Goal: Information Seeking & Learning: Learn about a topic

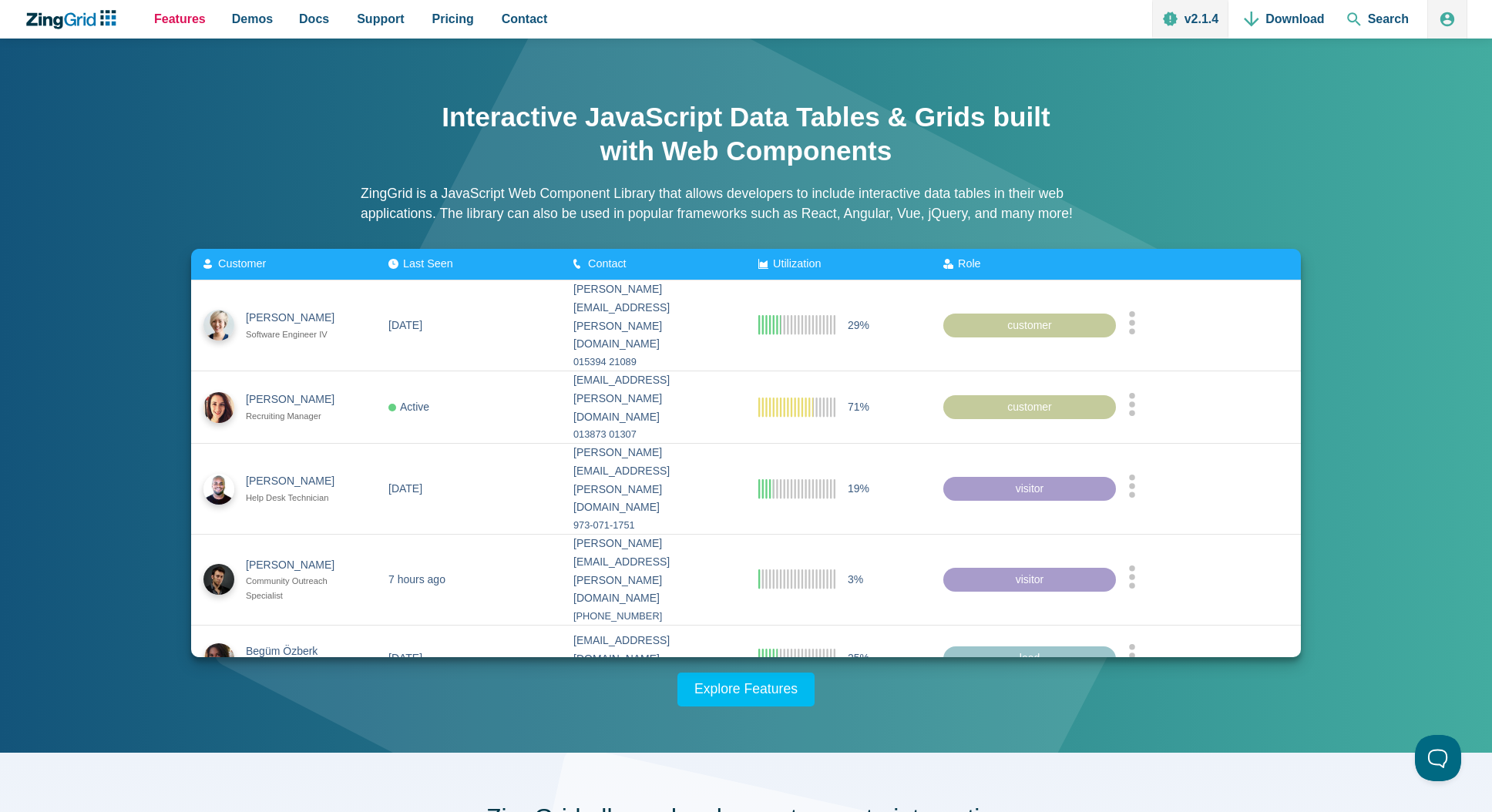
click at [177, 24] on span "Features" at bounding box center [180, 19] width 52 height 21
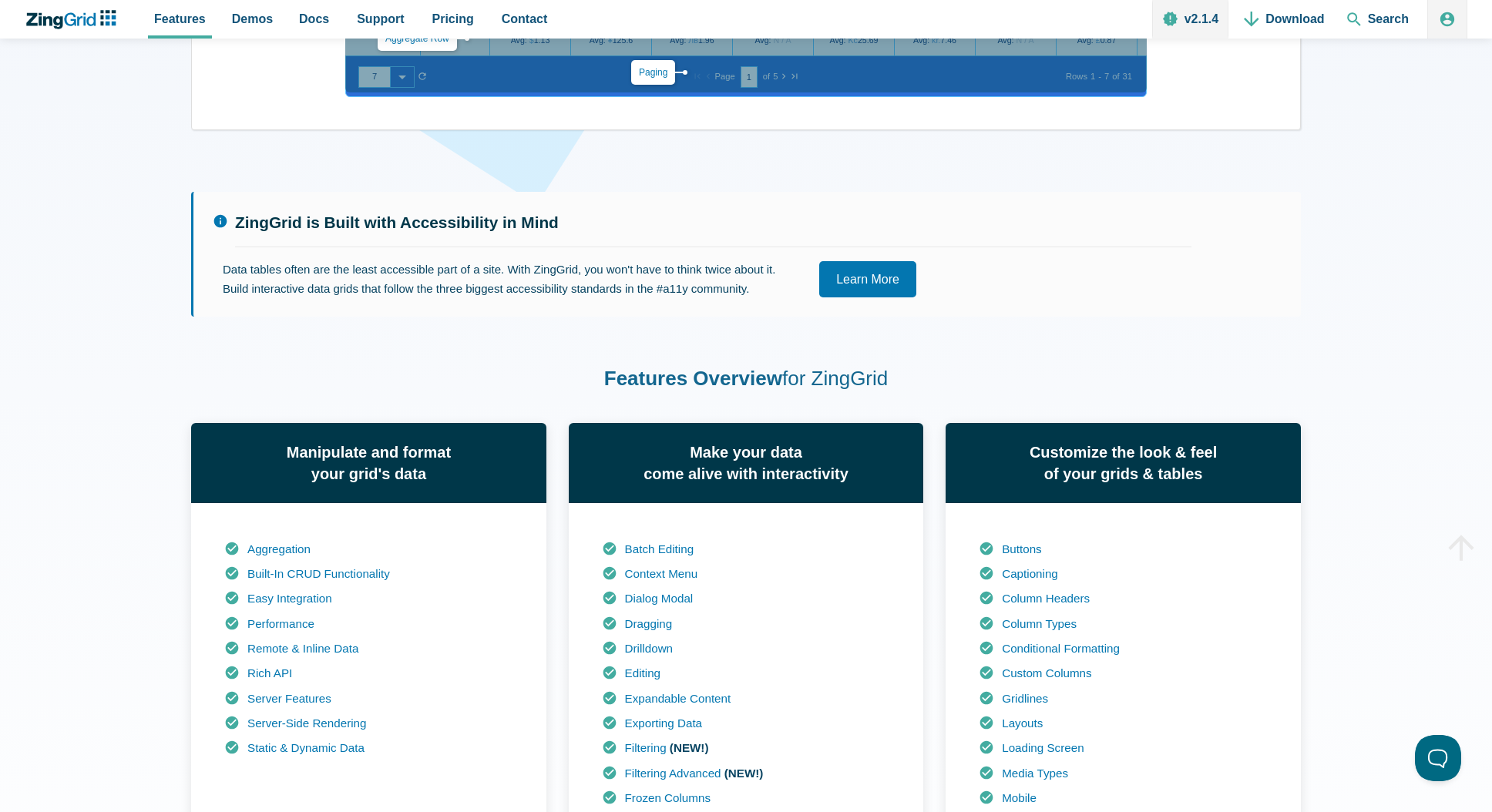
scroll to position [693, 0]
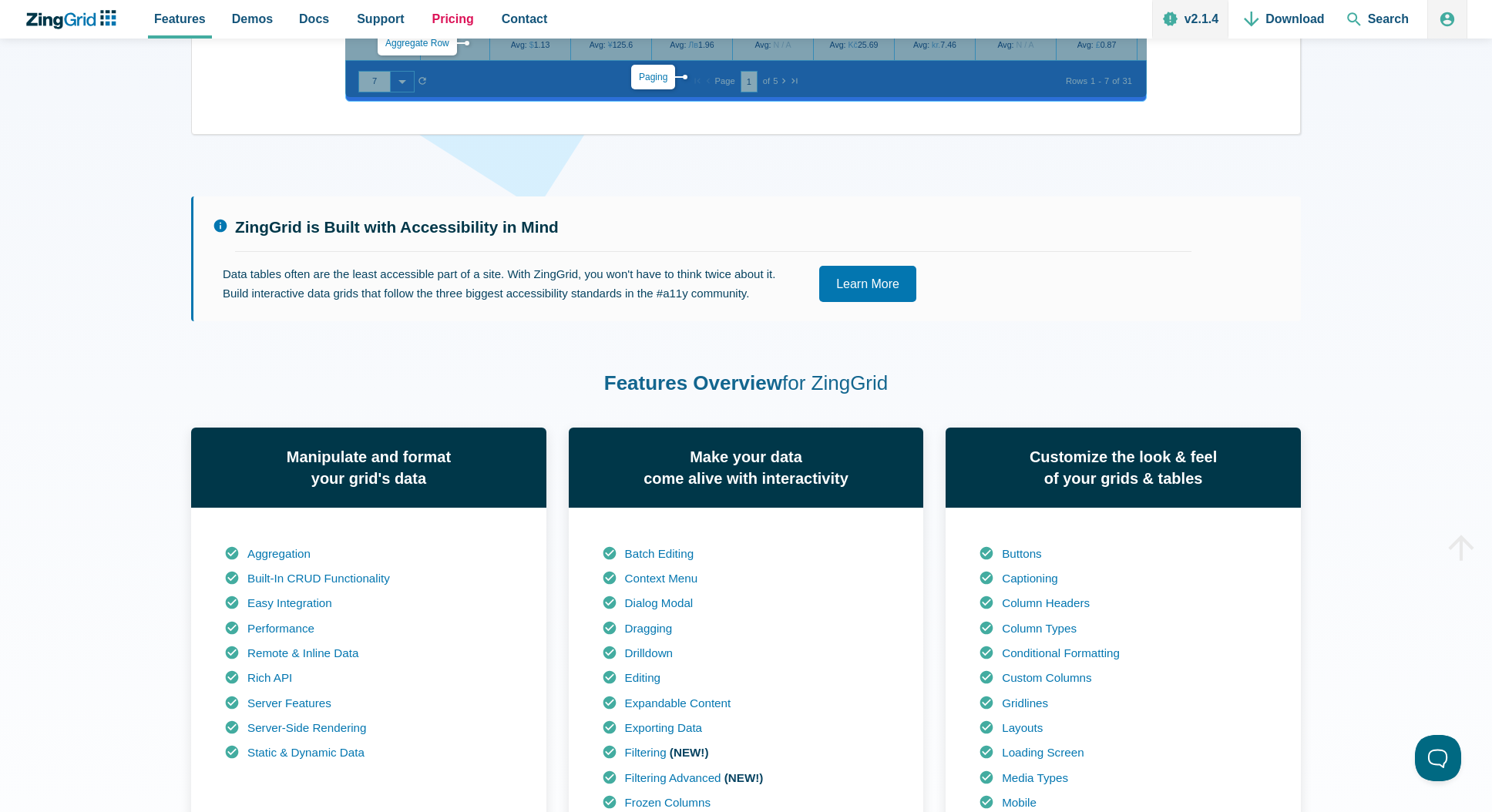
click at [432, 22] on span "Pricing" at bounding box center [453, 19] width 41 height 21
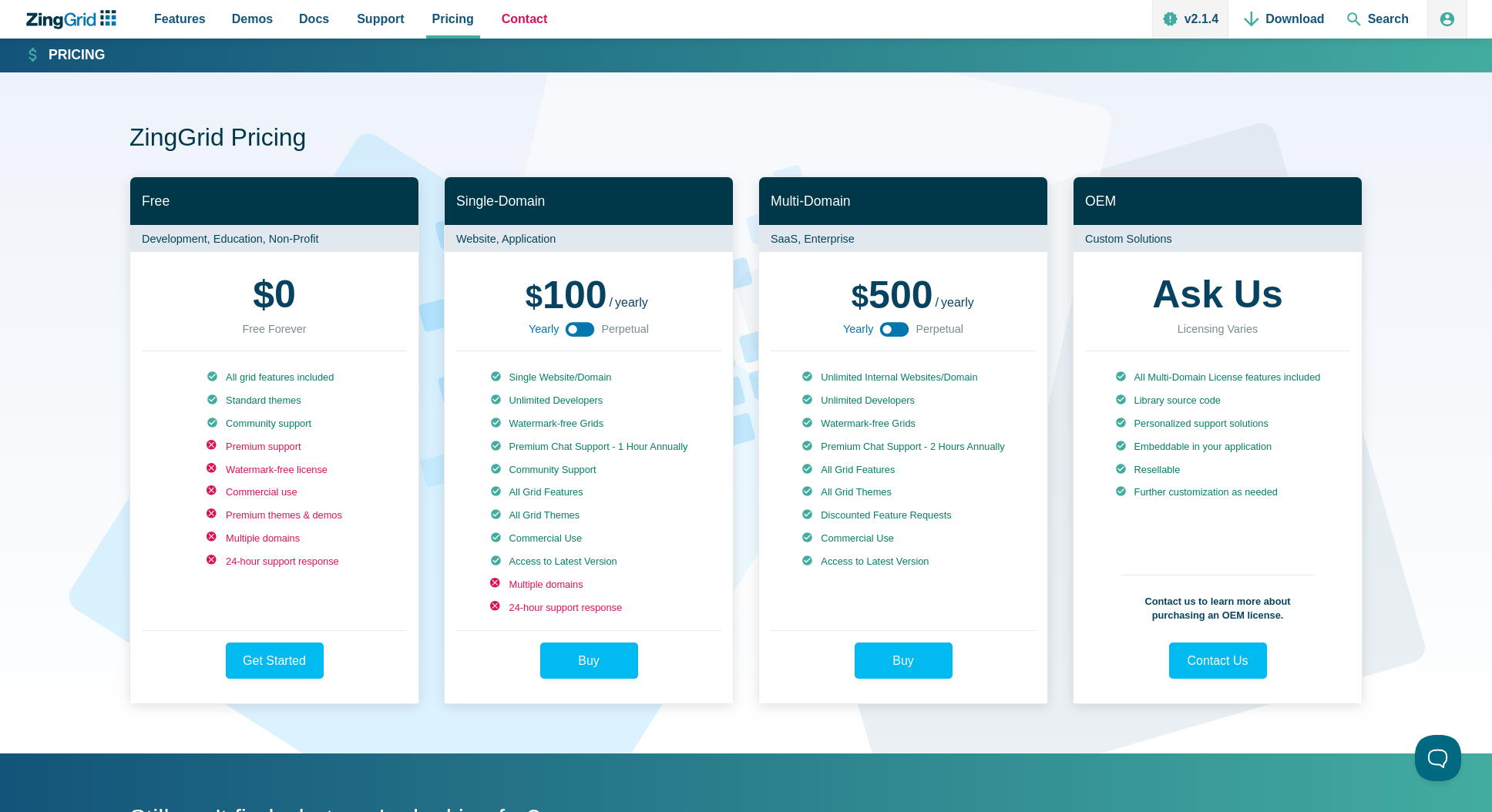
click at [502, 21] on span "Contact" at bounding box center [525, 19] width 46 height 21
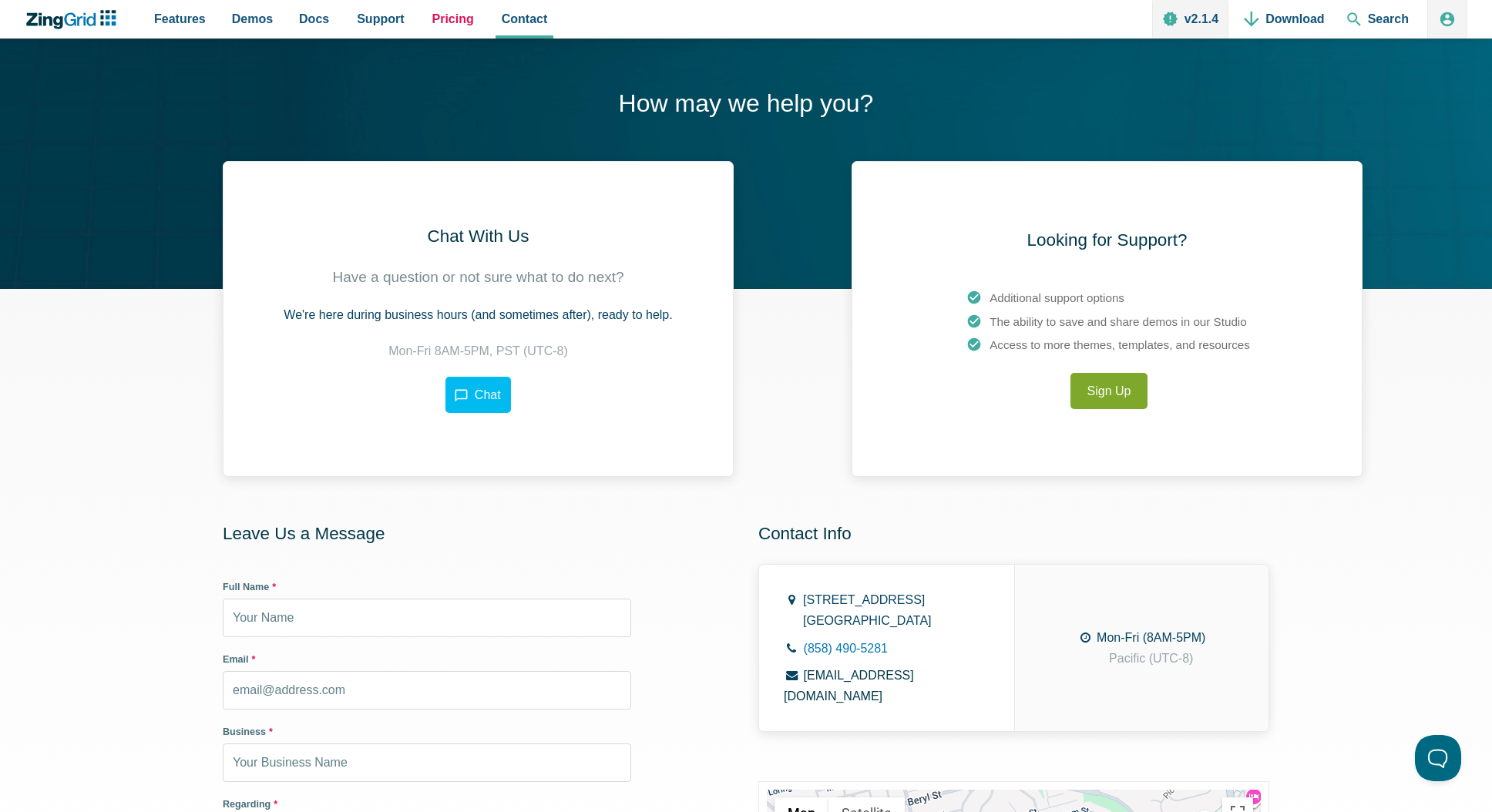
click at [444, 27] on span "Pricing" at bounding box center [453, 19] width 41 height 21
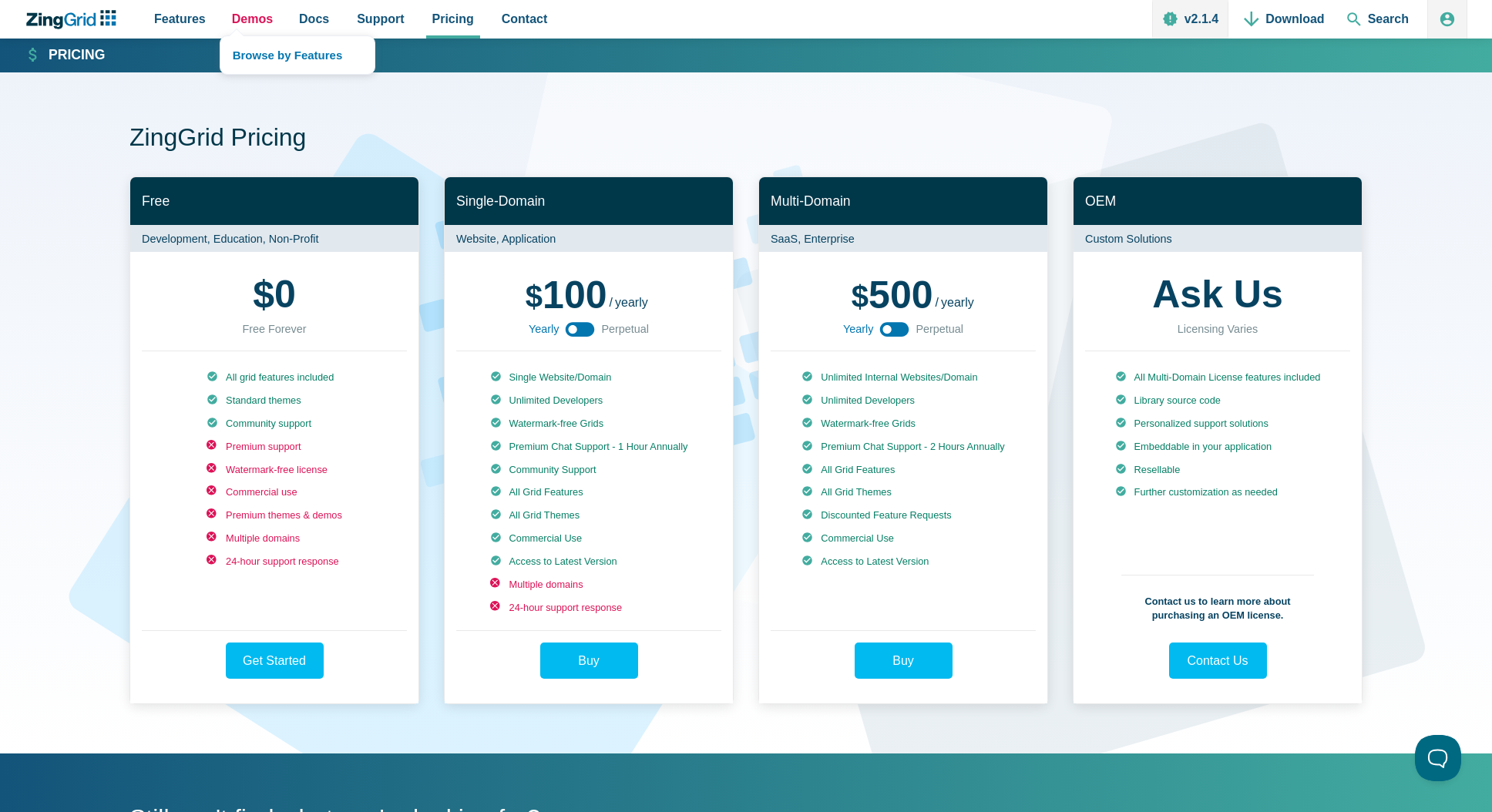
click at [240, 24] on span "Demos" at bounding box center [253, 19] width 41 height 21
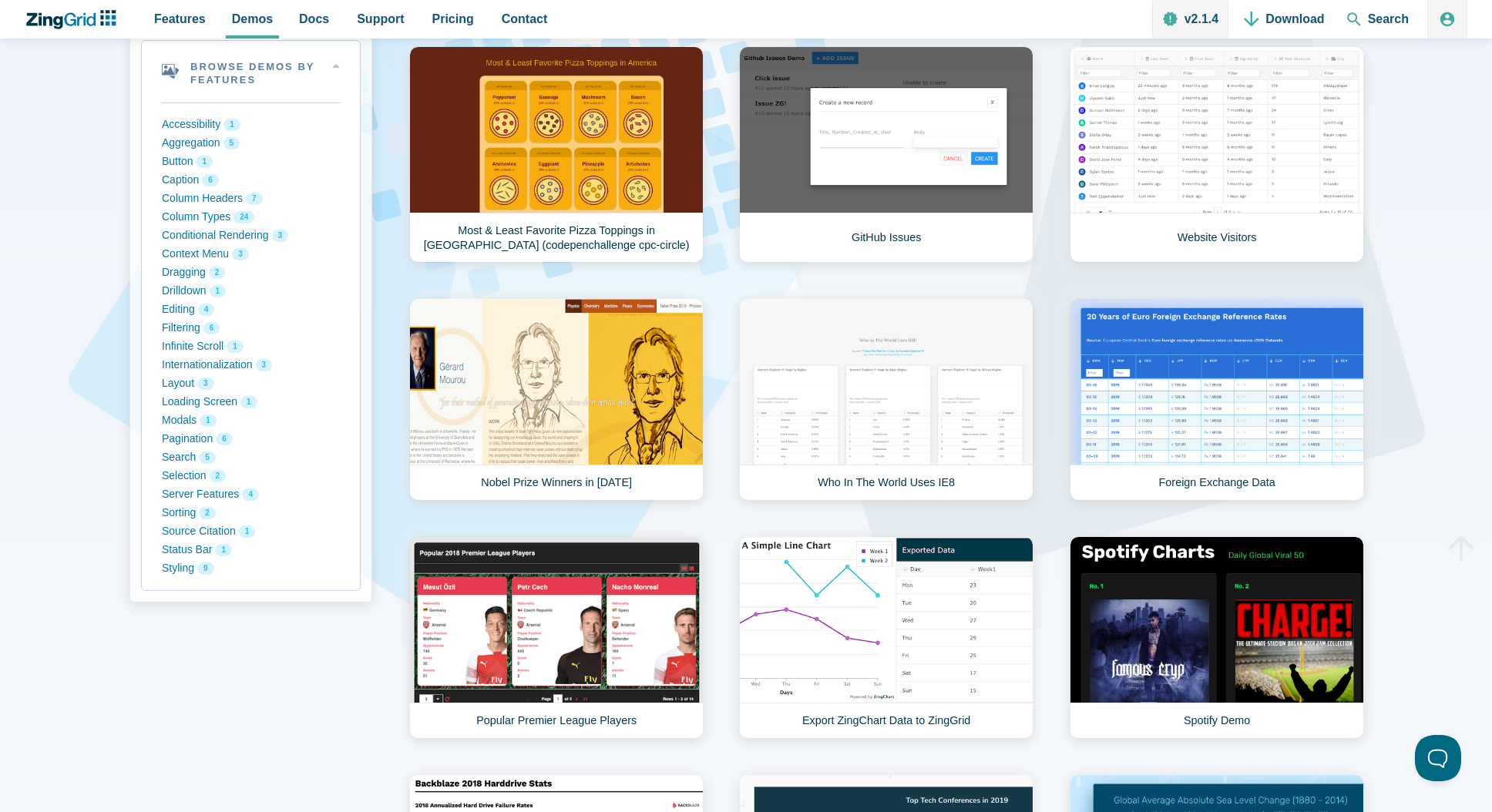
scroll to position [231, 0]
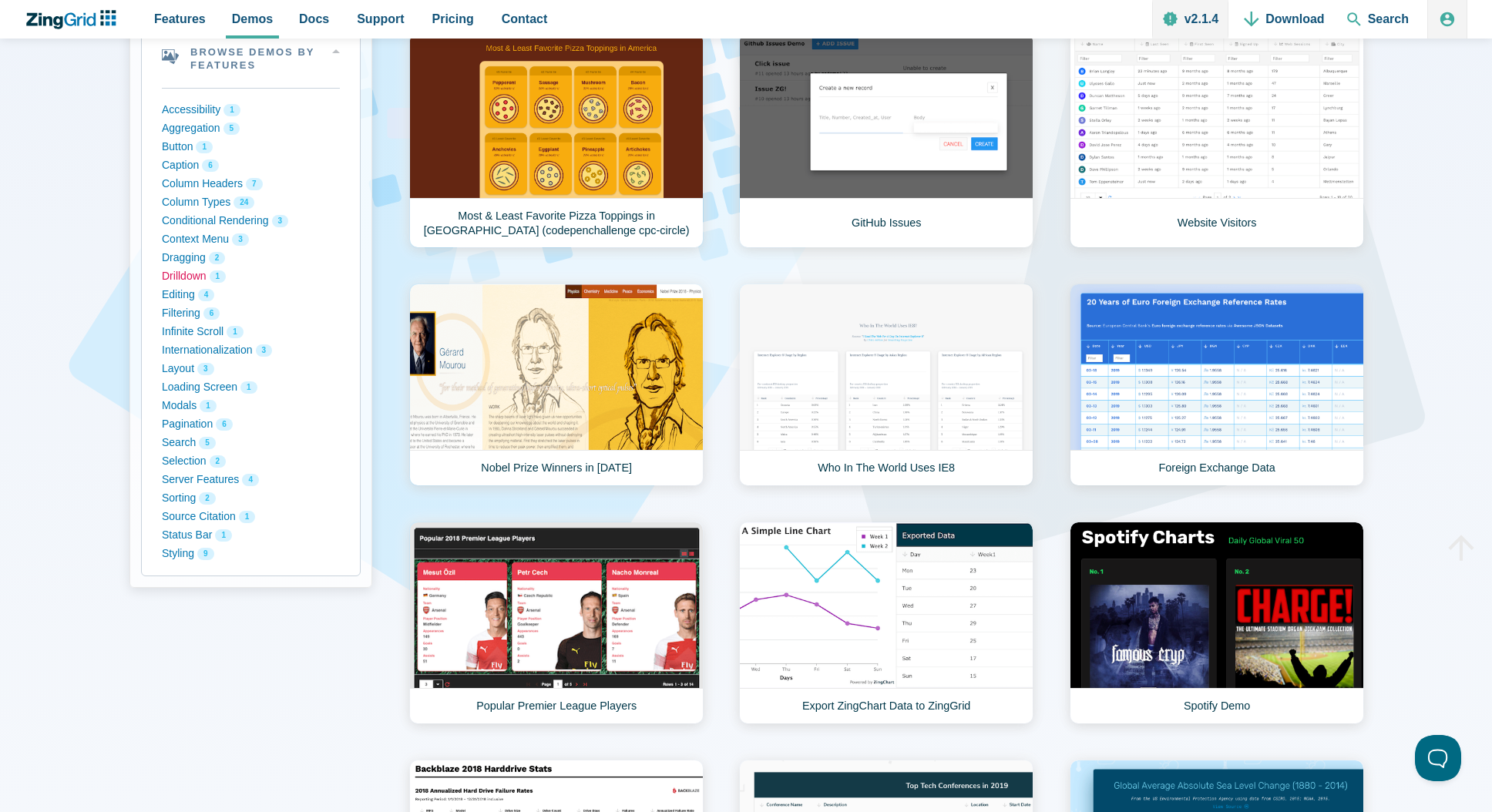
click at [190, 278] on button "Drilldown 1" at bounding box center [250, 277] width 178 height 19
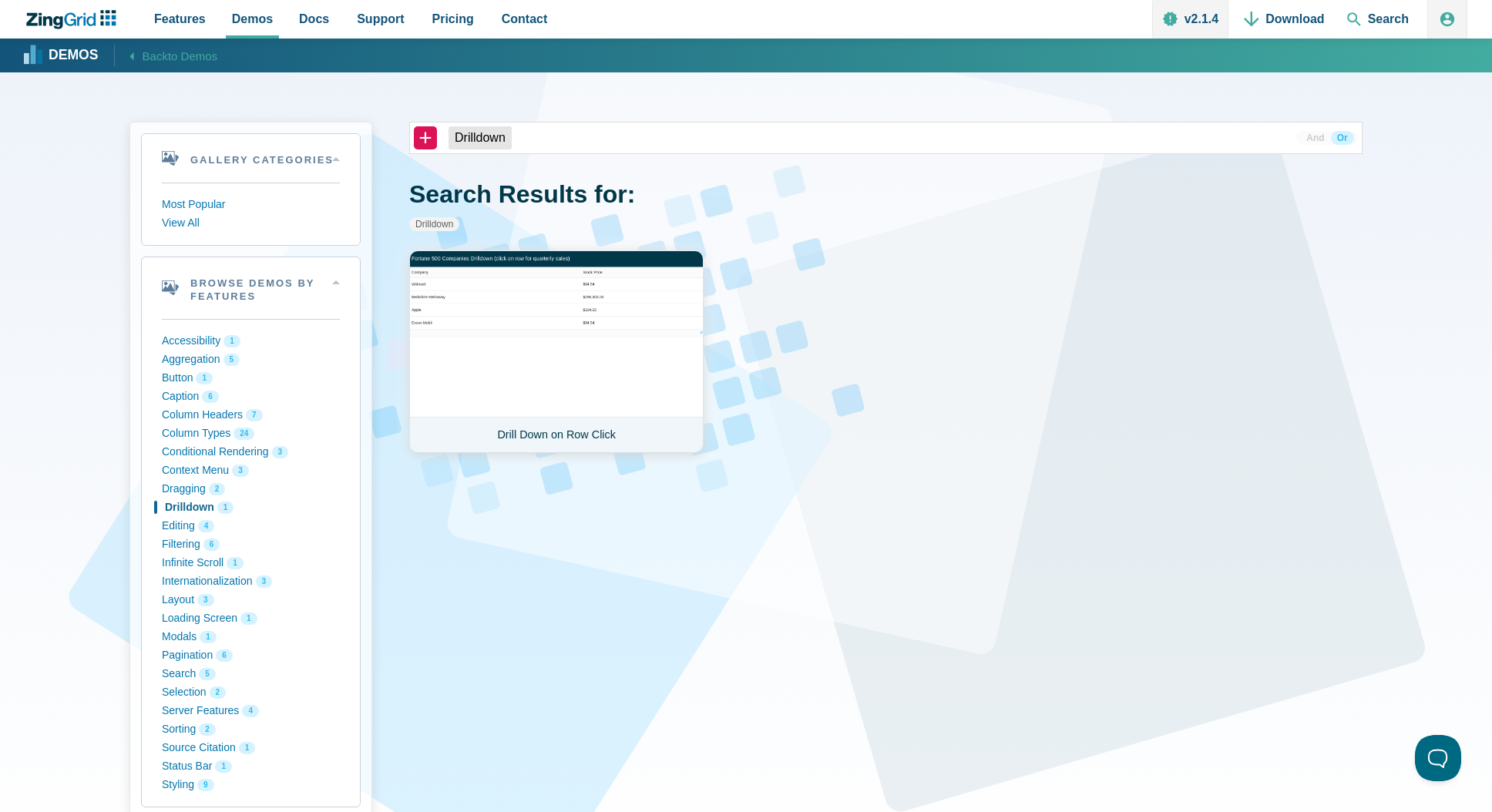
click at [508, 320] on link "Drill Down on Row Click" at bounding box center [556, 351] width 295 height 203
click at [190, 357] on button "Aggregation 5" at bounding box center [250, 360] width 178 height 19
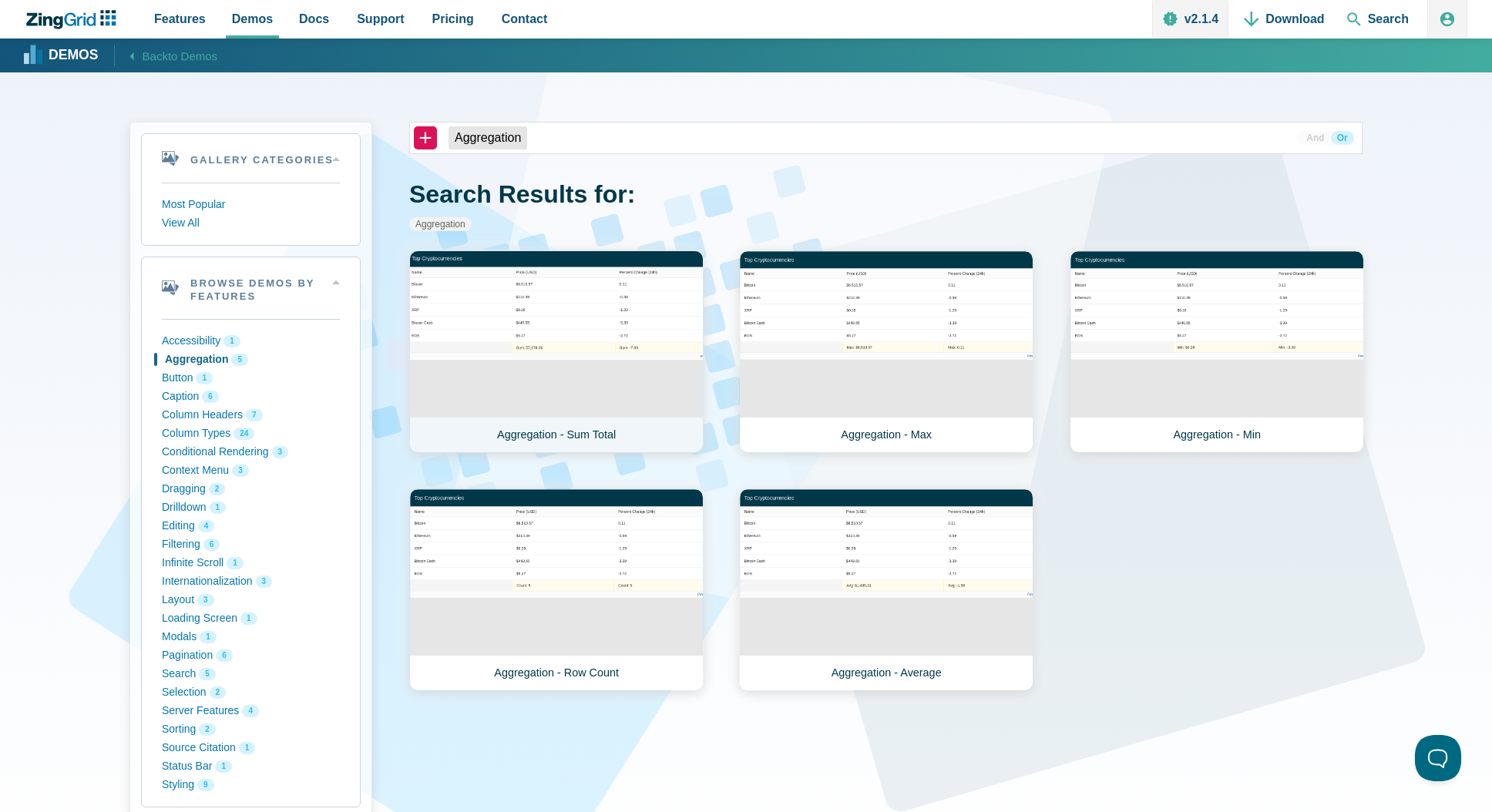
click at [574, 384] on link "Aggregation - Sum Total" at bounding box center [556, 351] width 295 height 203
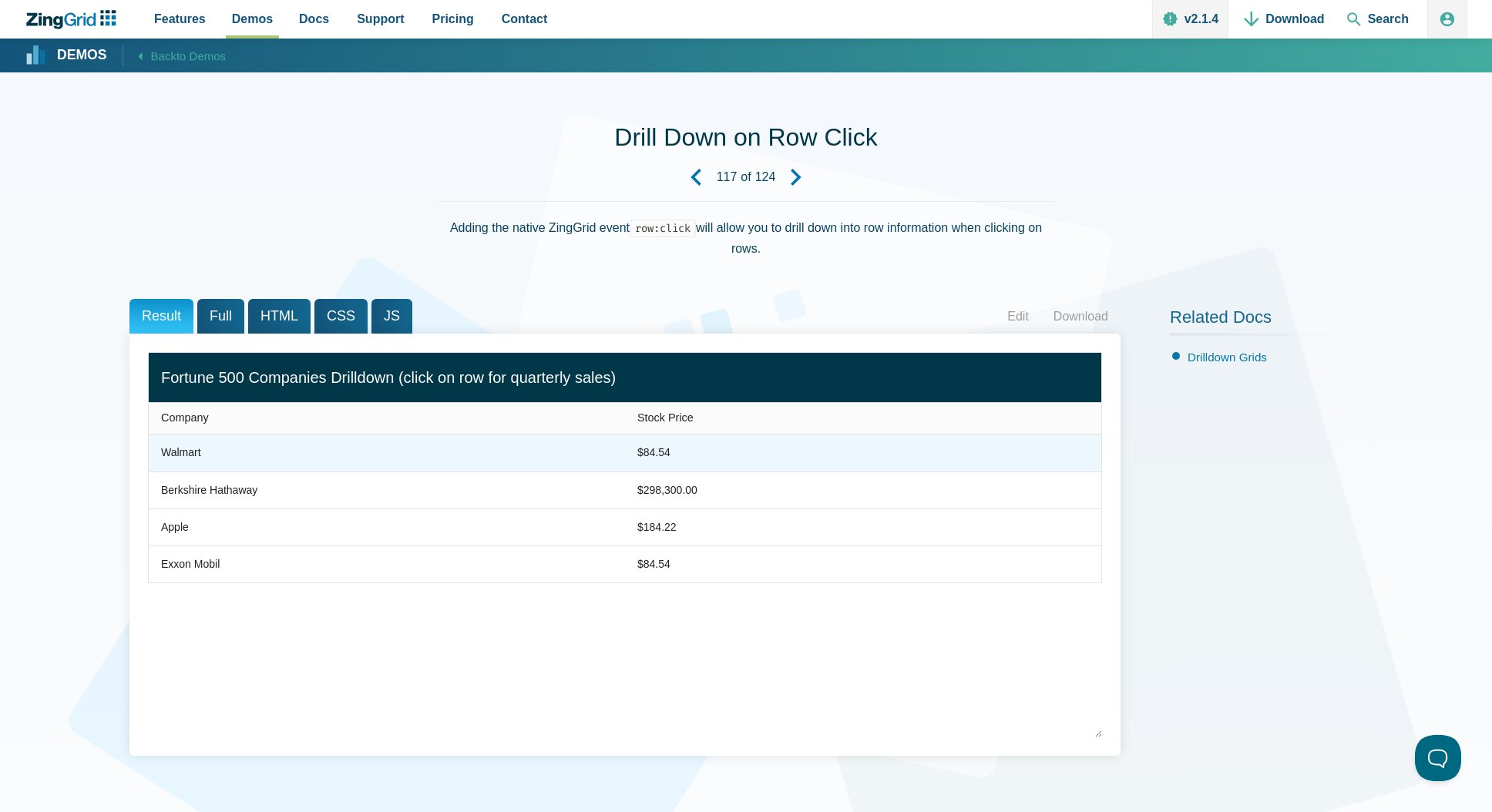
click at [221, 459] on zg-cell "Walmart" at bounding box center [387, 453] width 476 height 37
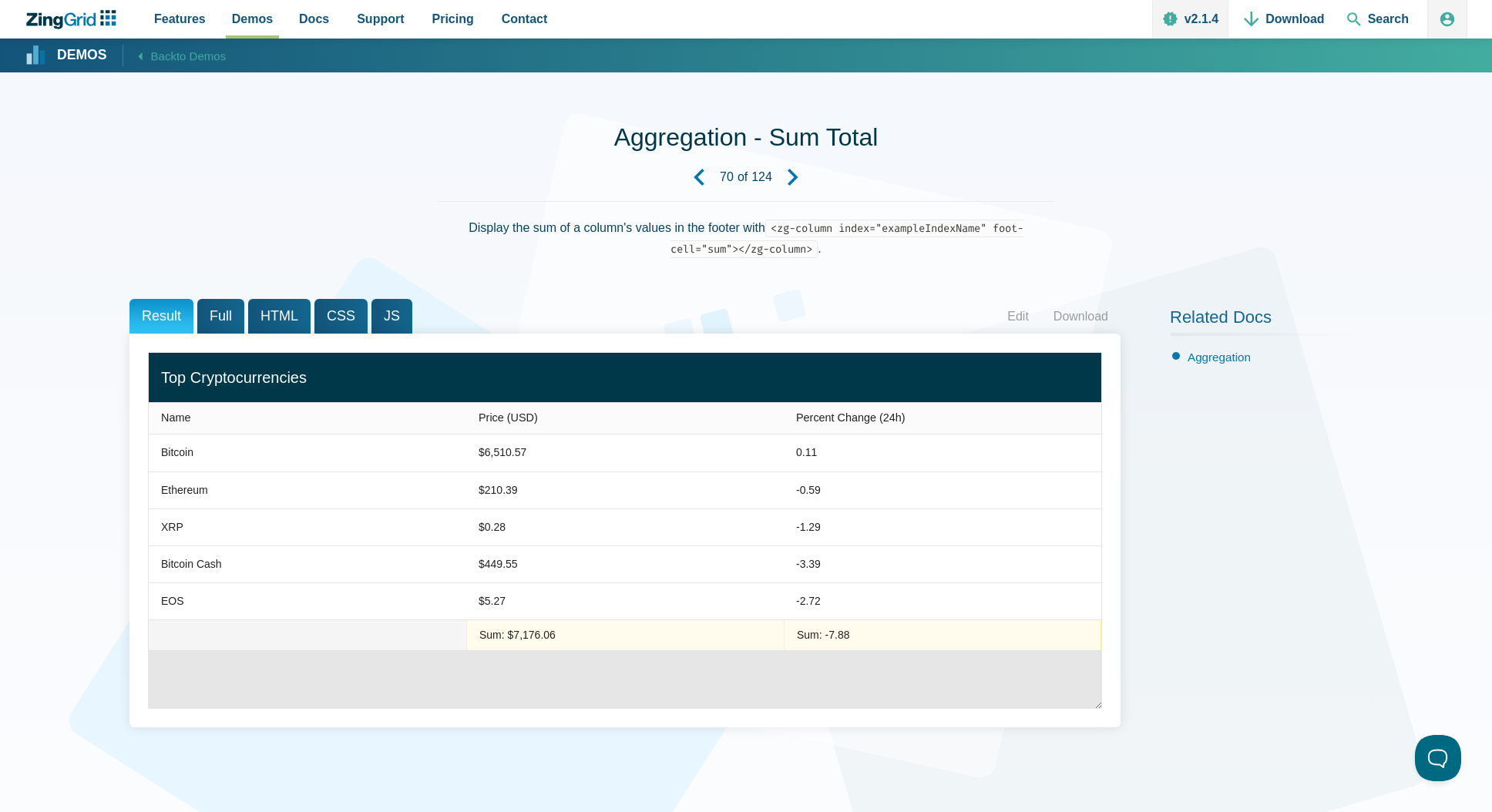
click at [293, 323] on span "HTML" at bounding box center [279, 316] width 63 height 34
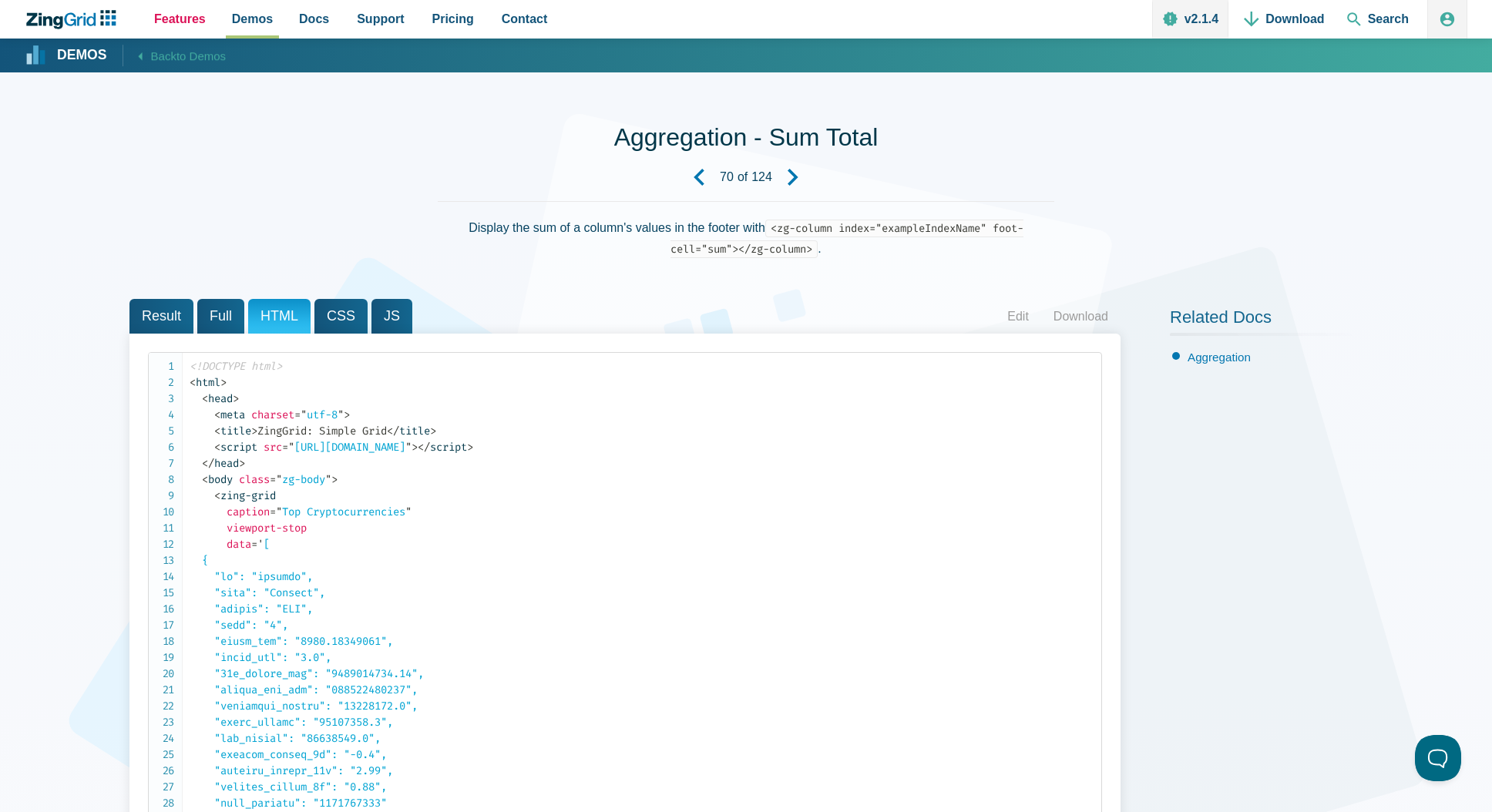
click at [168, 25] on span "Features" at bounding box center [180, 19] width 52 height 21
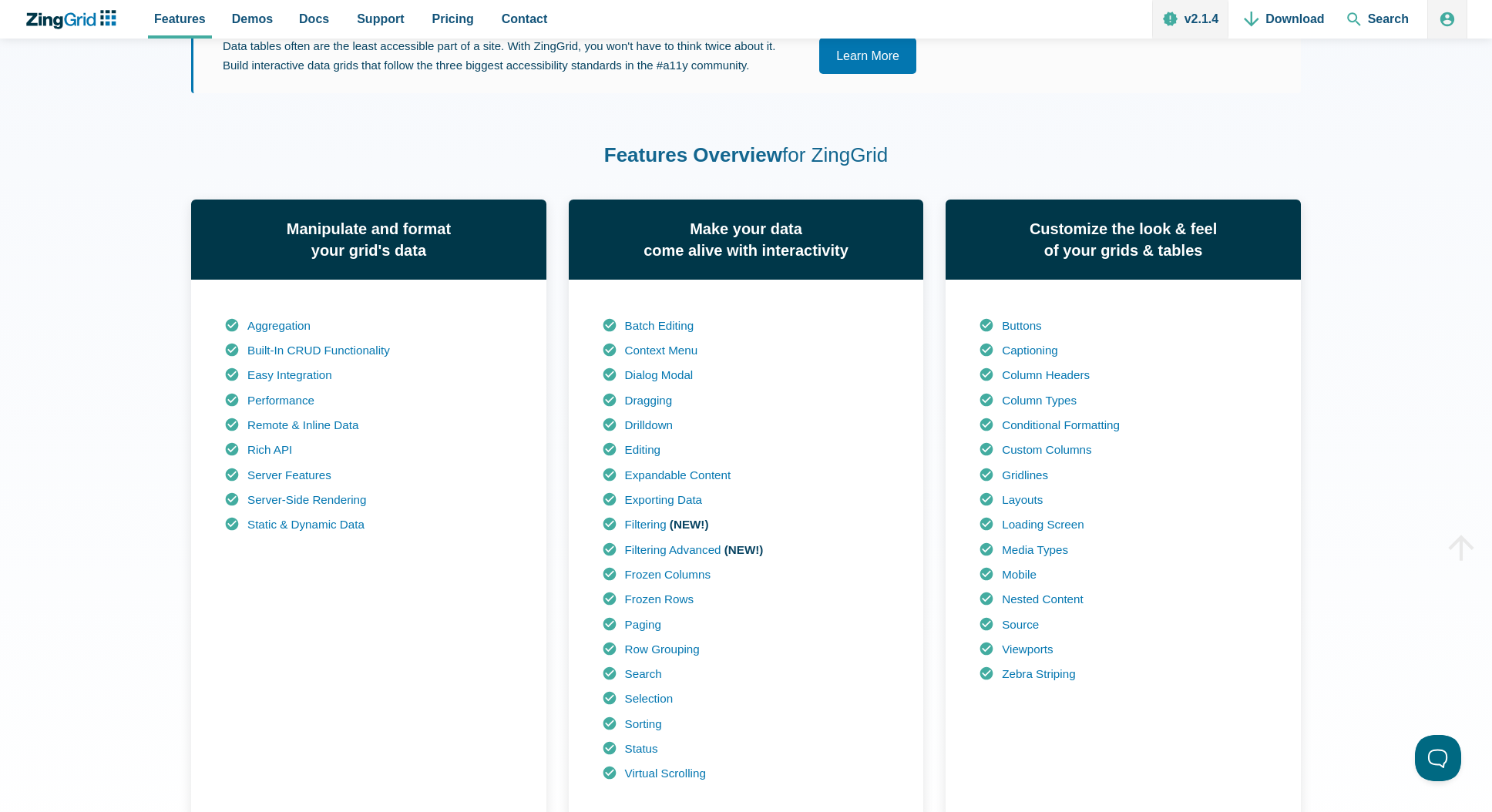
scroll to position [925, 0]
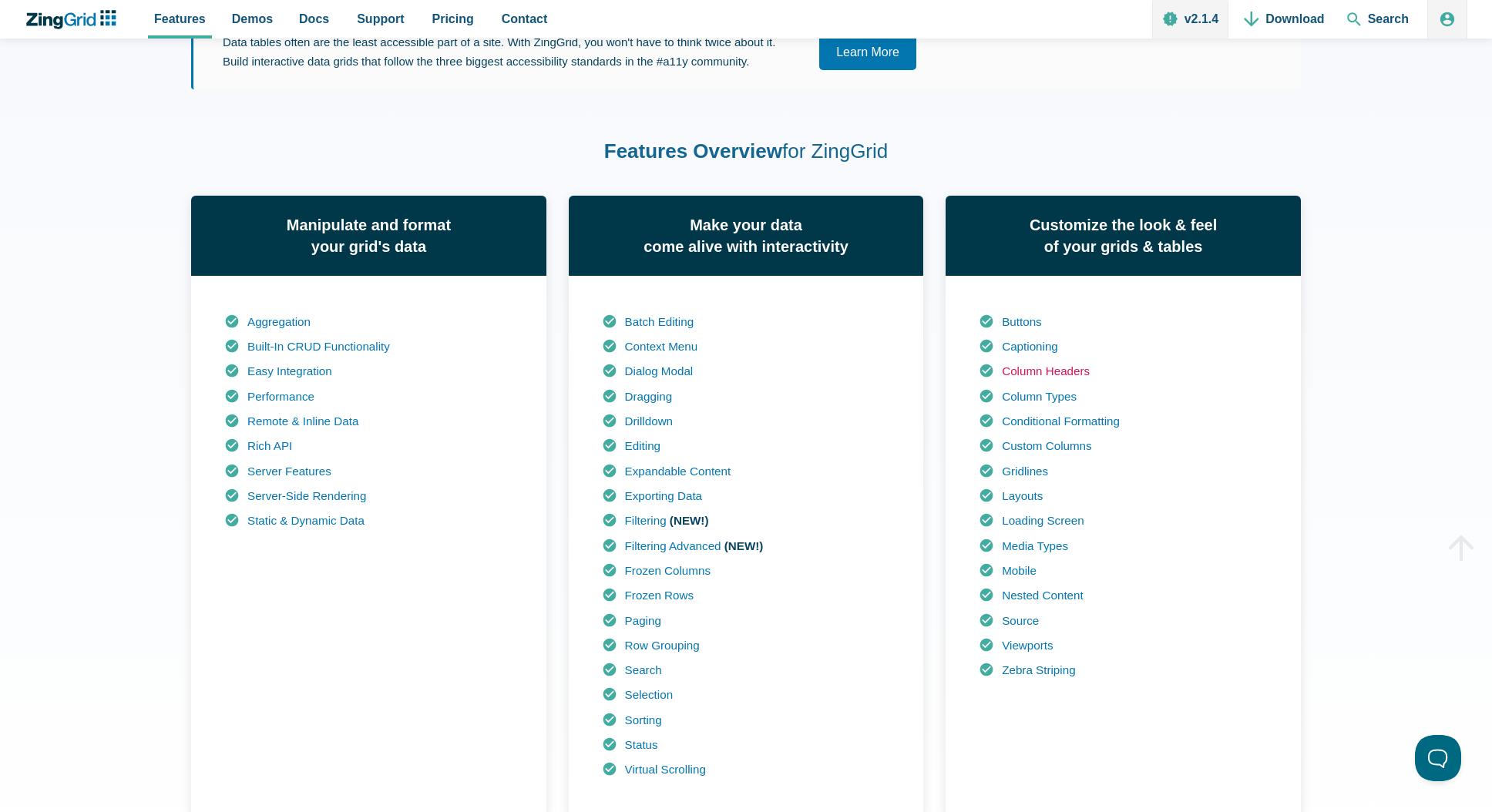
click at [1081, 372] on link "Column Headers" at bounding box center [1046, 370] width 88 height 13
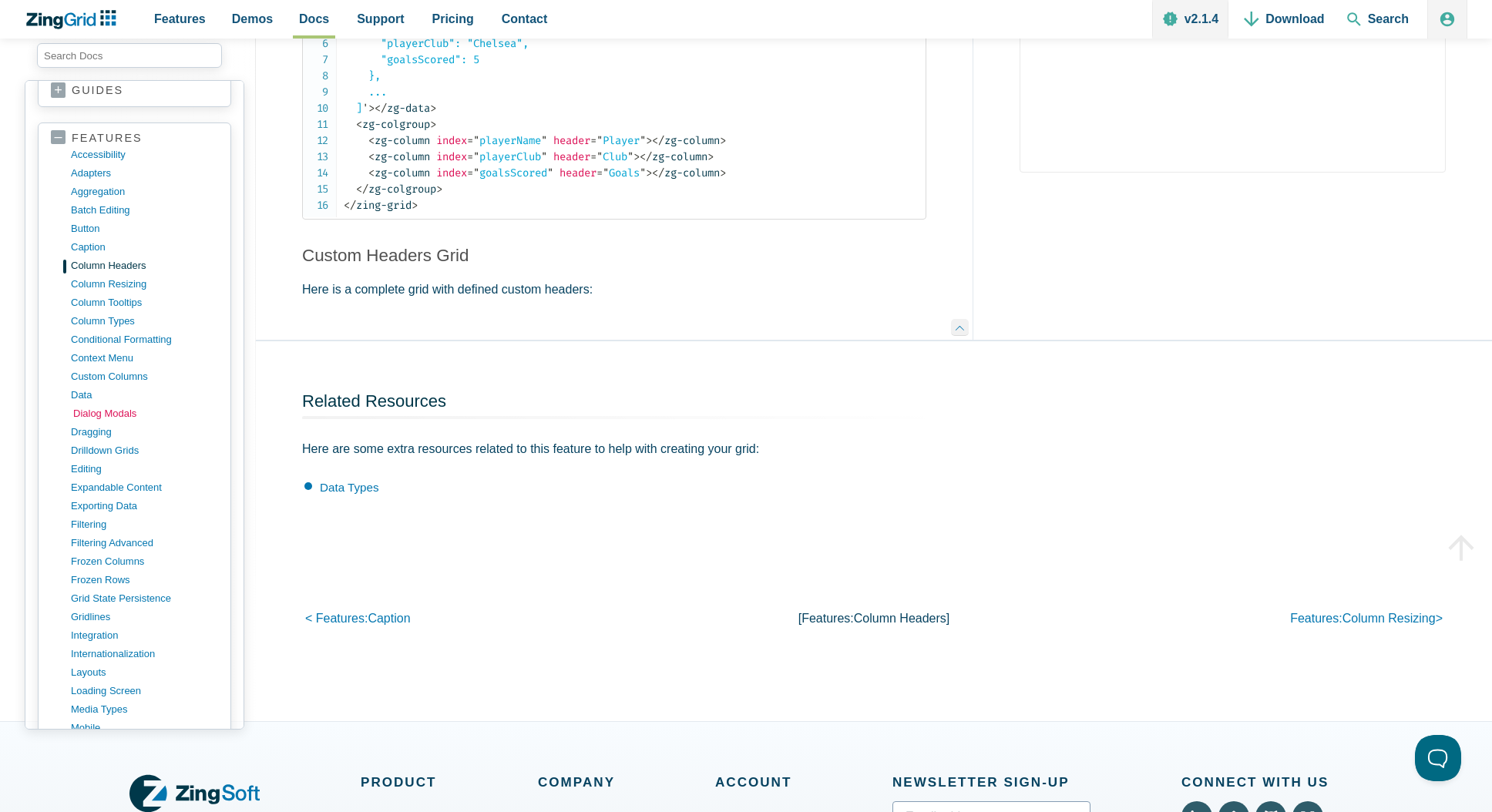
scroll to position [308, 0]
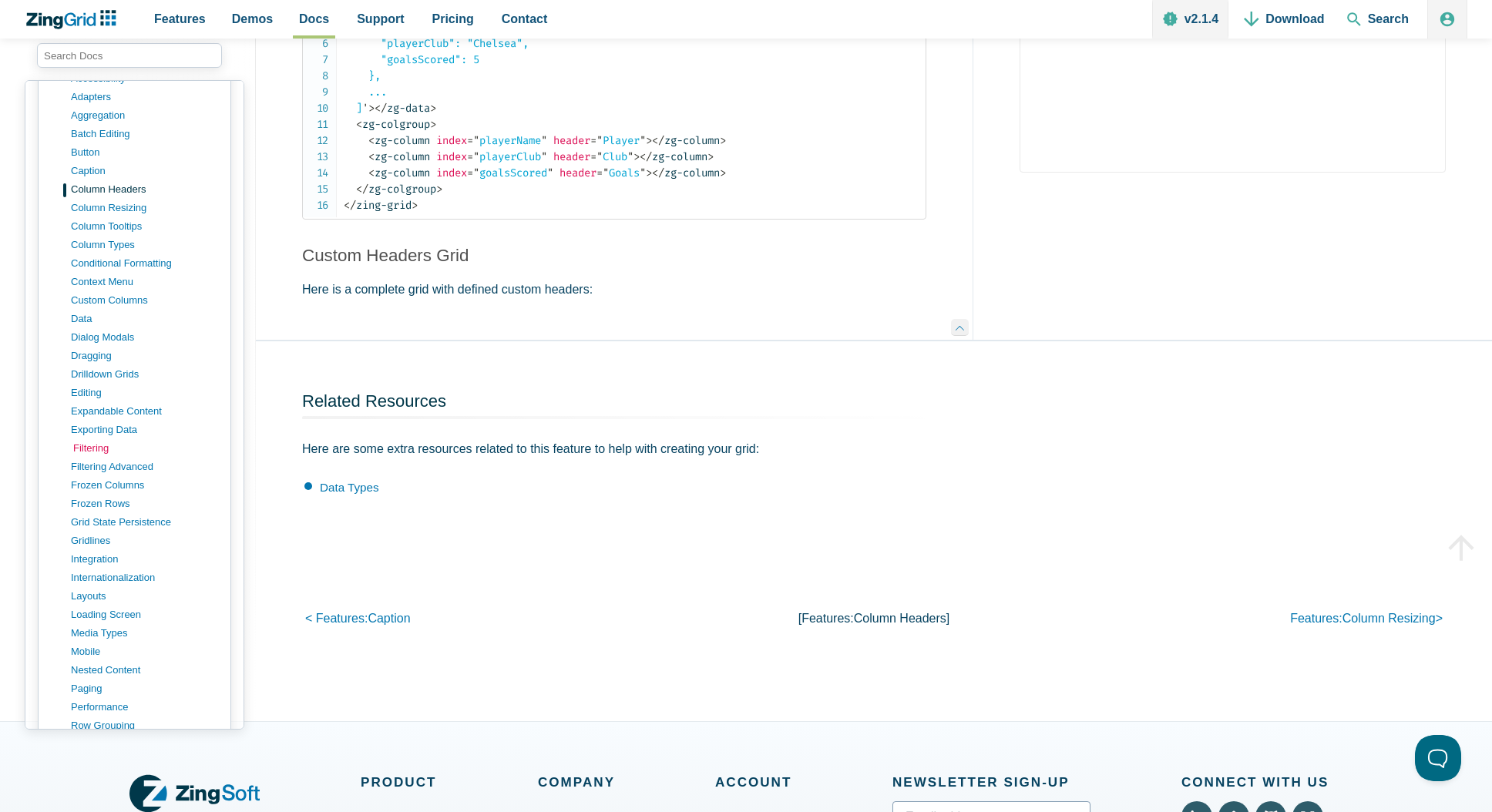
click at [95, 439] on link "filtering" at bounding box center [146, 449] width 147 height 19
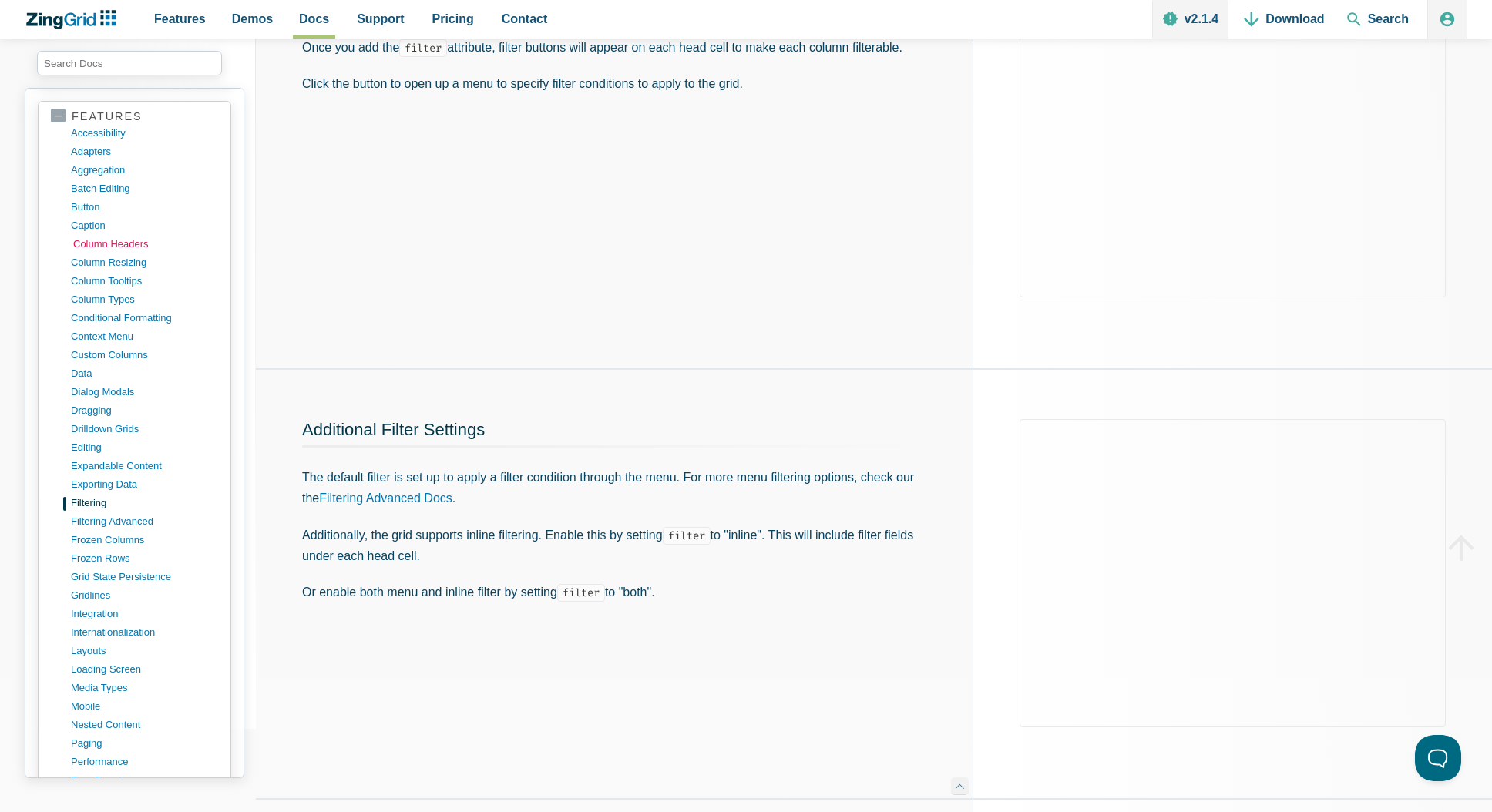
scroll to position [384, 0]
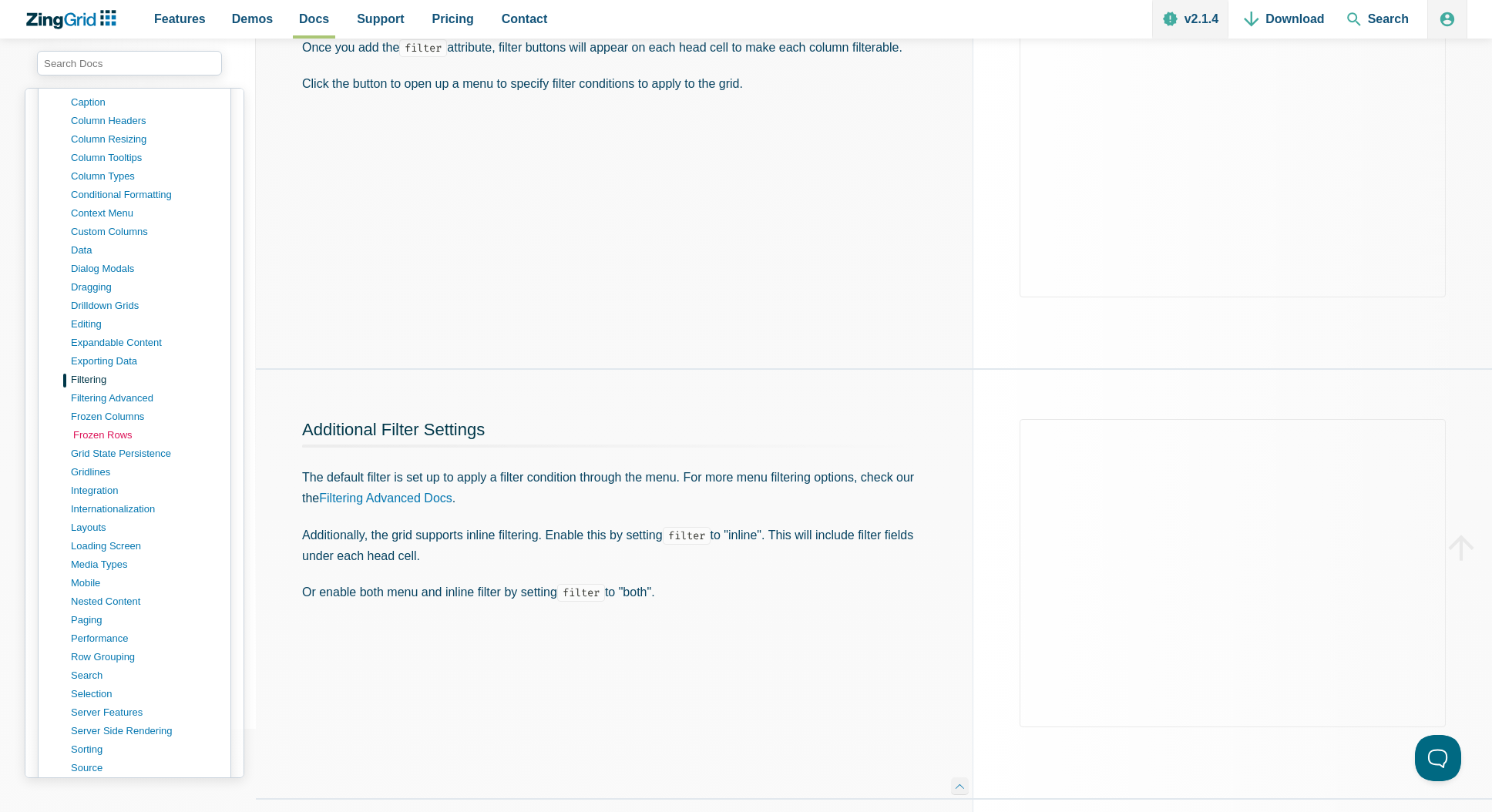
click at [115, 426] on link "frozen rows" at bounding box center [146, 436] width 147 height 19
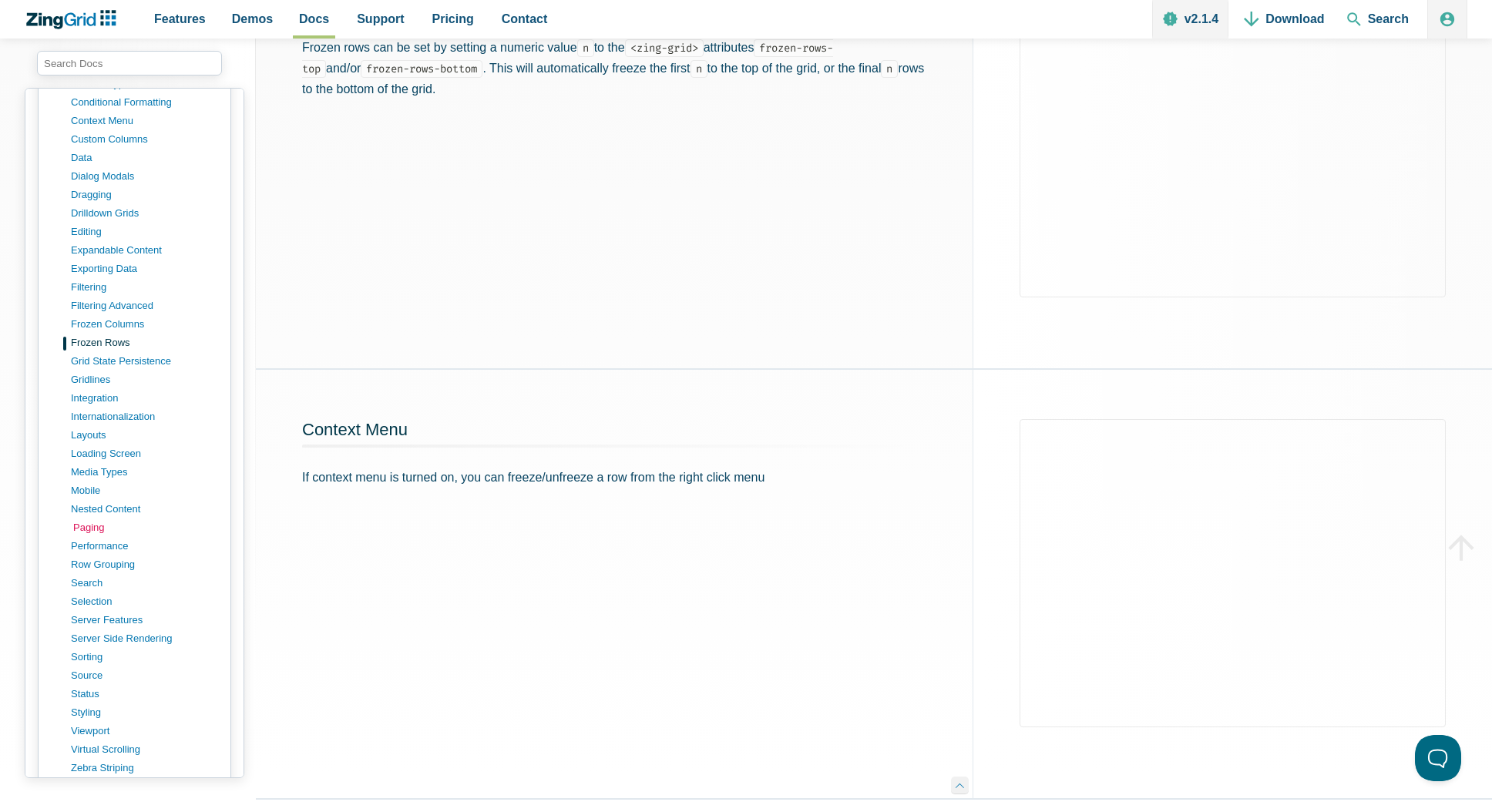
scroll to position [540, 0]
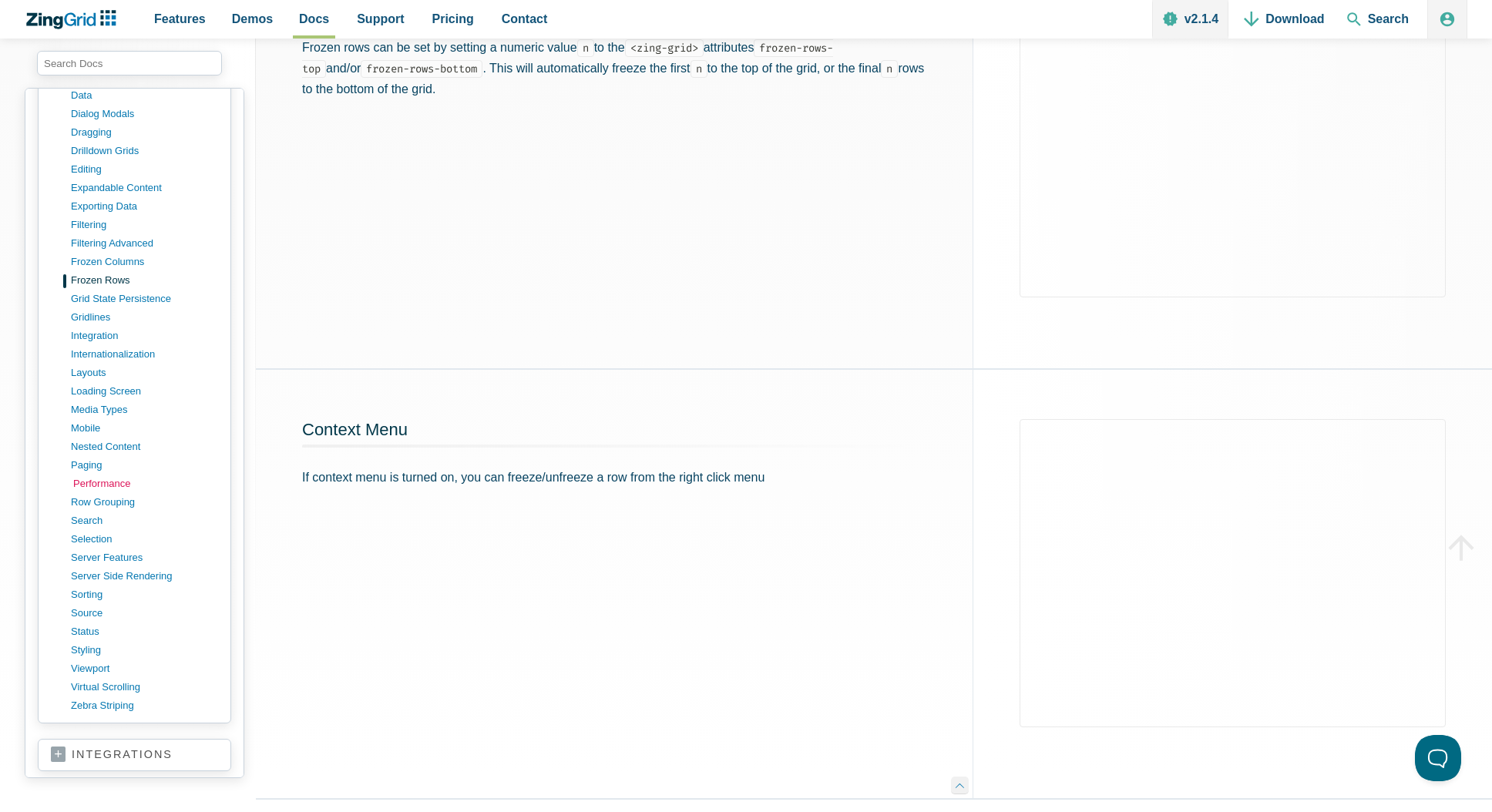
click at [123, 474] on link "performance" at bounding box center [146, 484] width 147 height 19
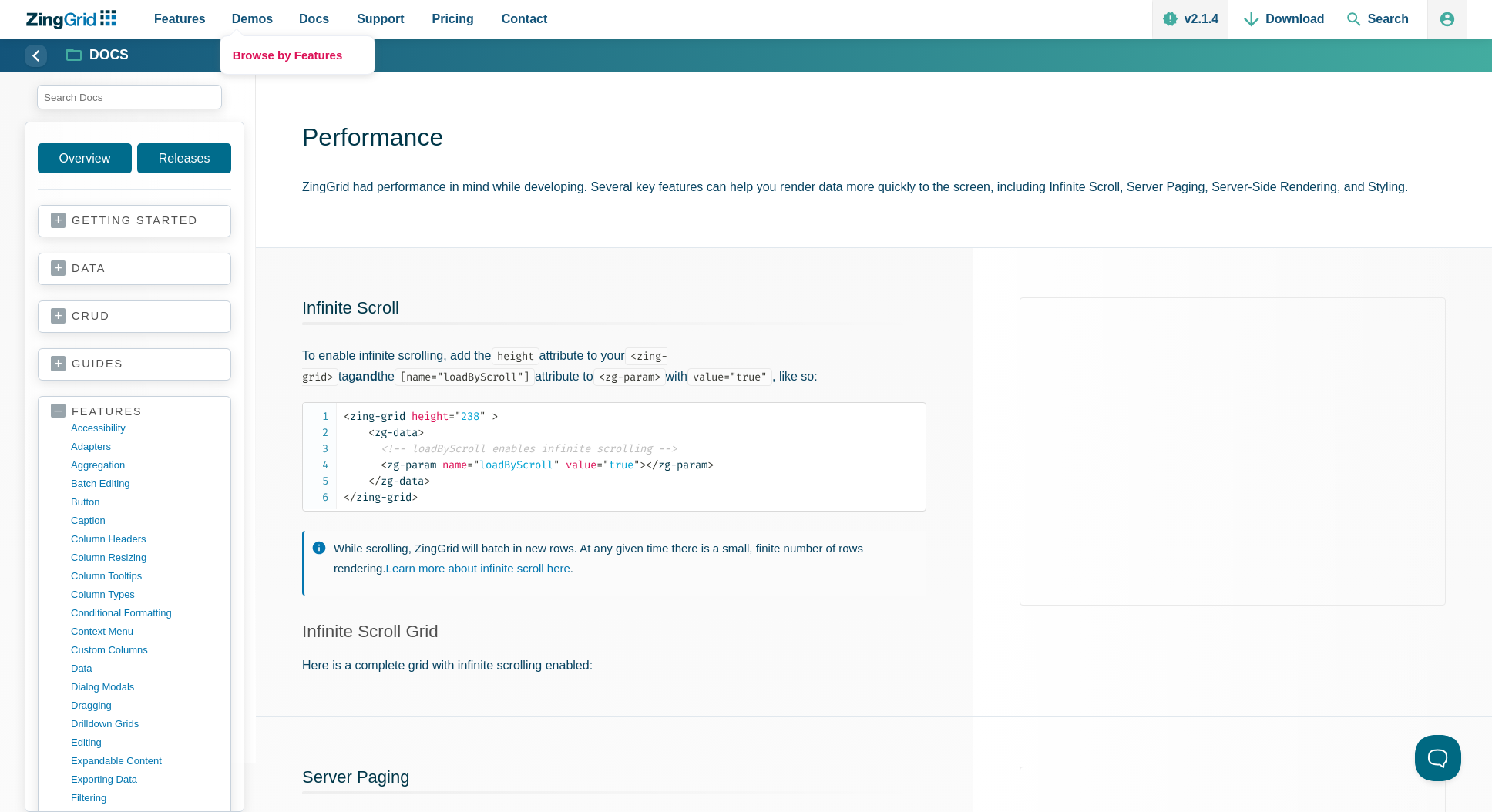
click at [253, 58] on link "Browse by Features" at bounding box center [297, 55] width 154 height 38
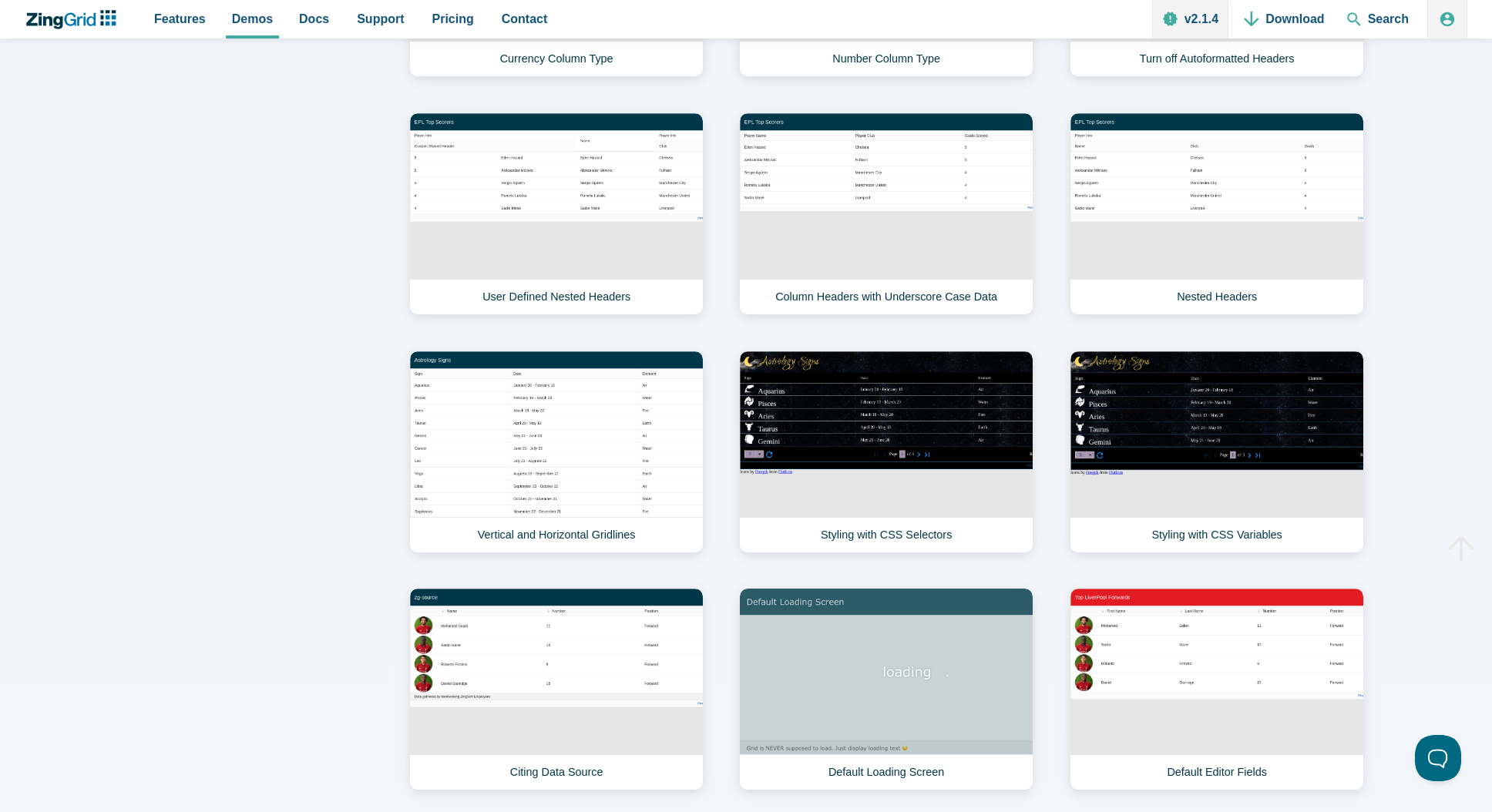
scroll to position [2311, 0]
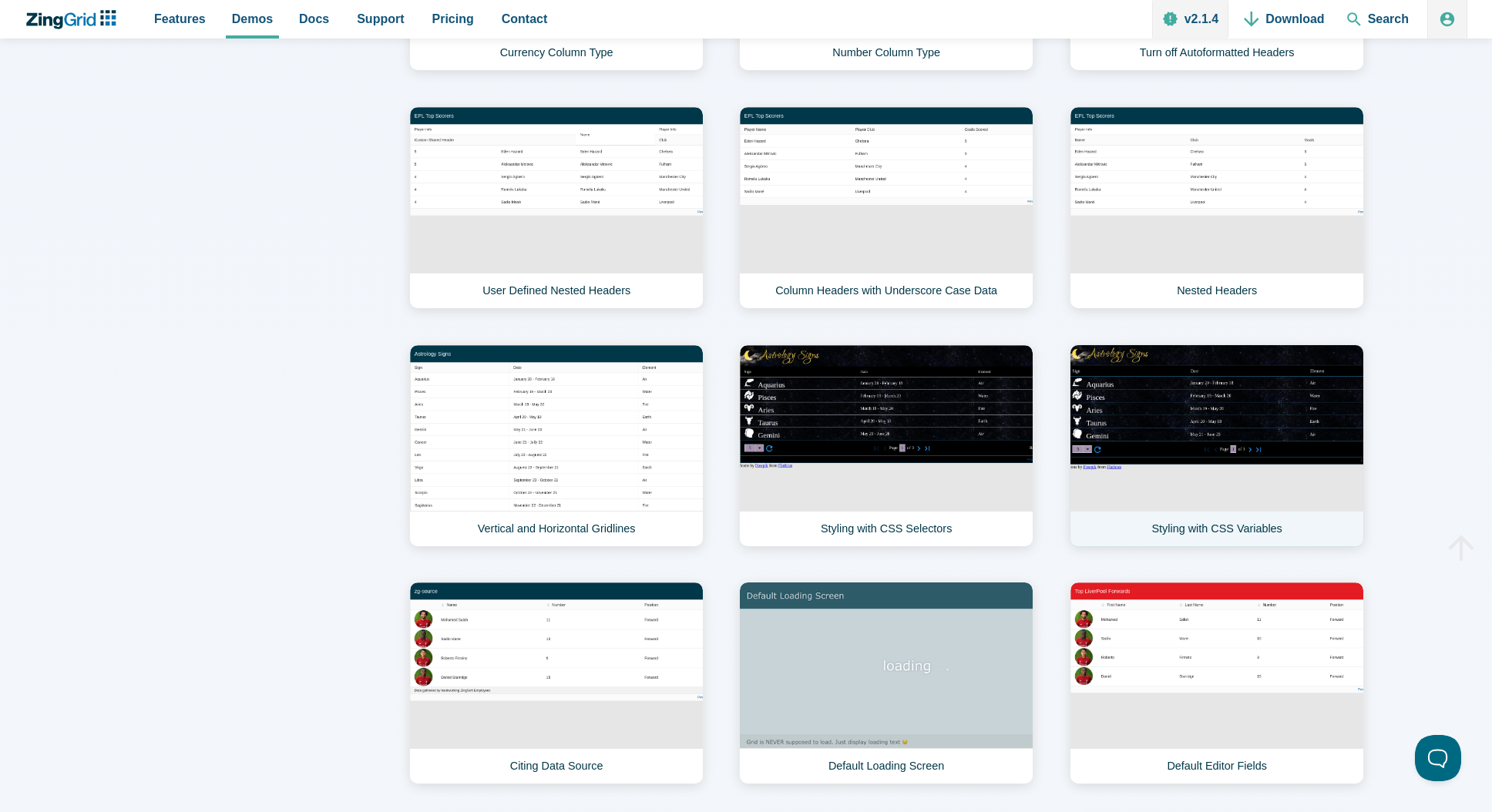
click at [1108, 386] on link "Styling with CSS Variables" at bounding box center [1217, 446] width 295 height 203
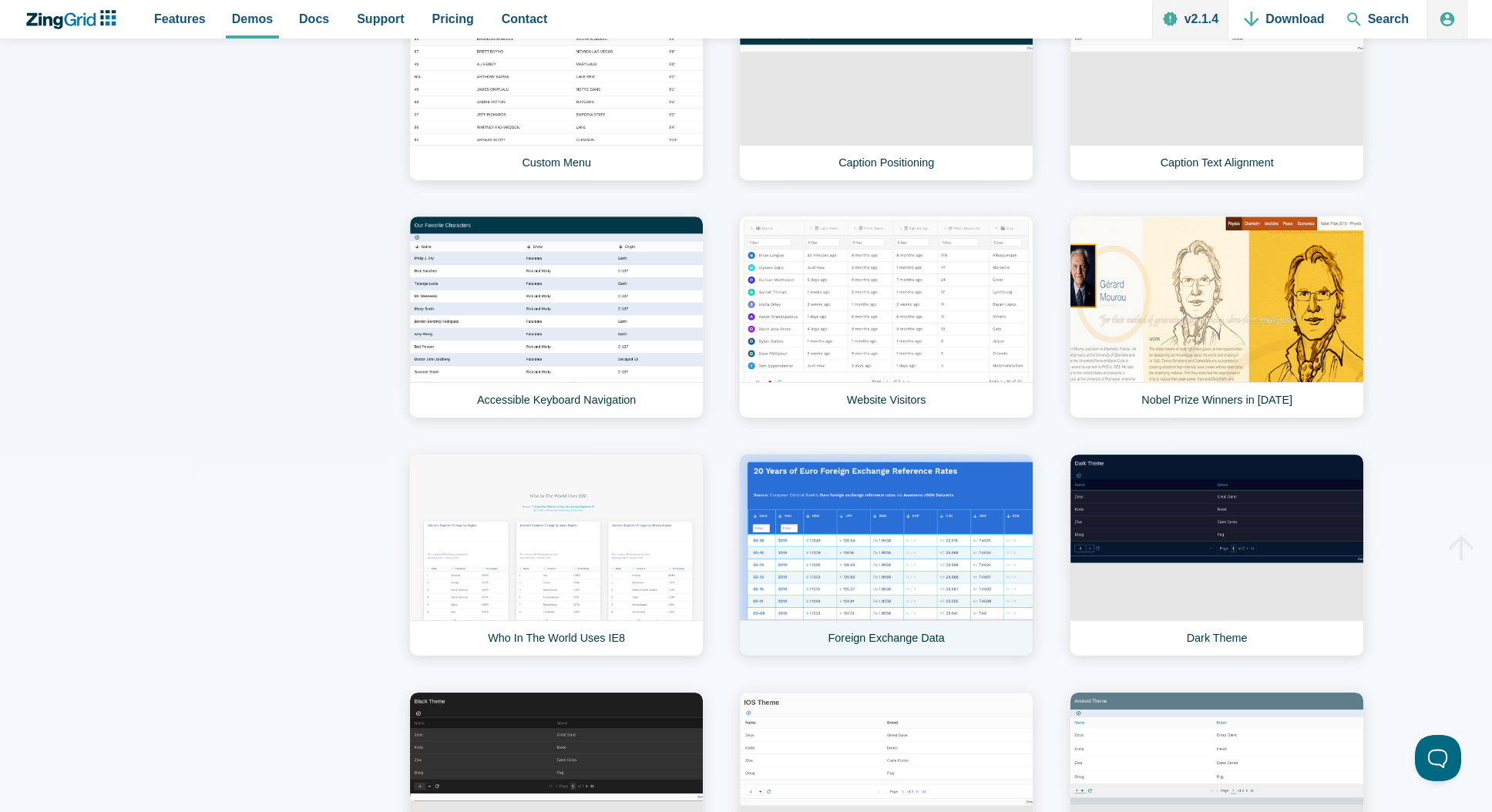
scroll to position [3621, 0]
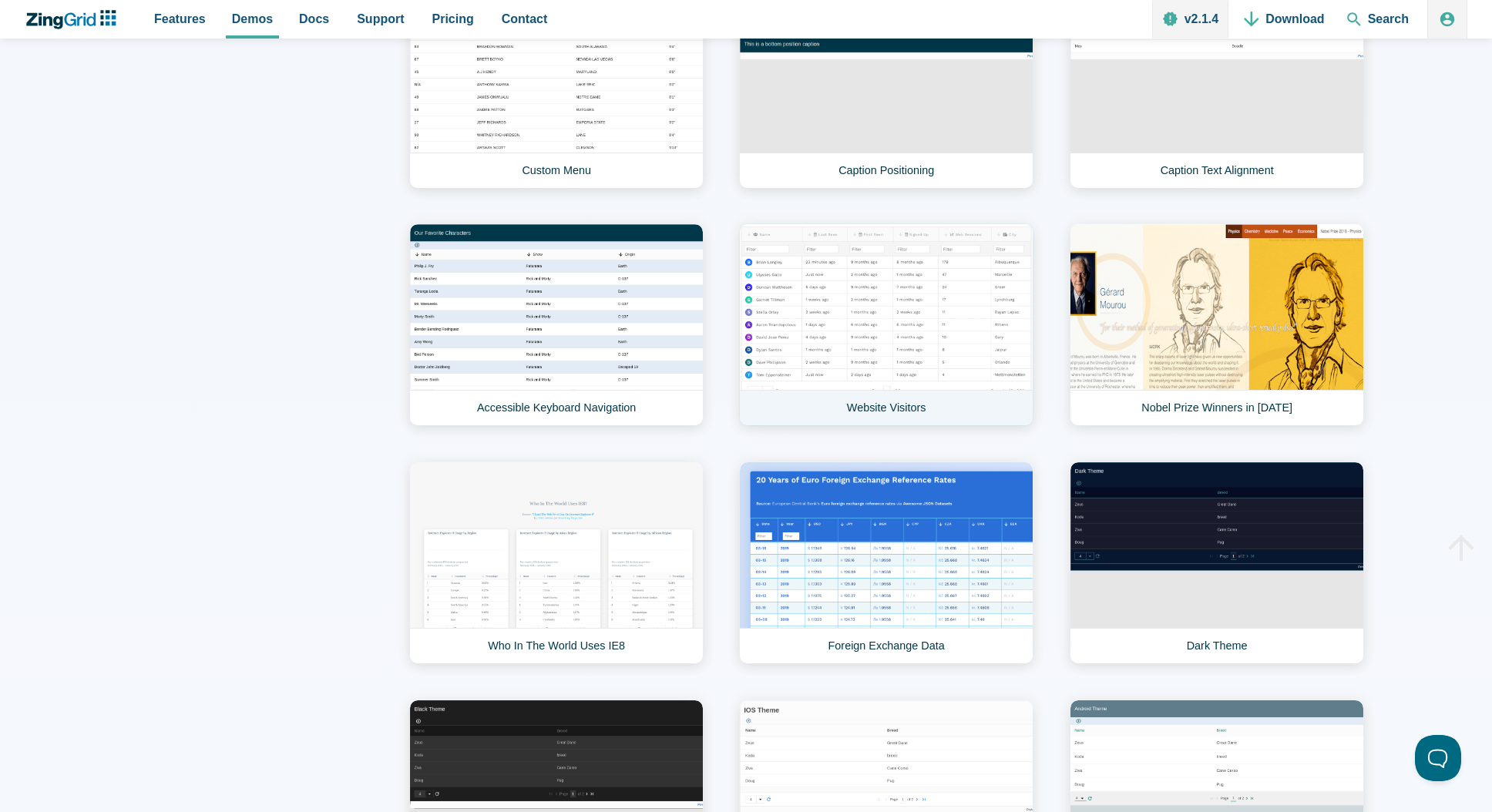
click at [850, 346] on link "Website Visitors" at bounding box center [886, 325] width 295 height 203
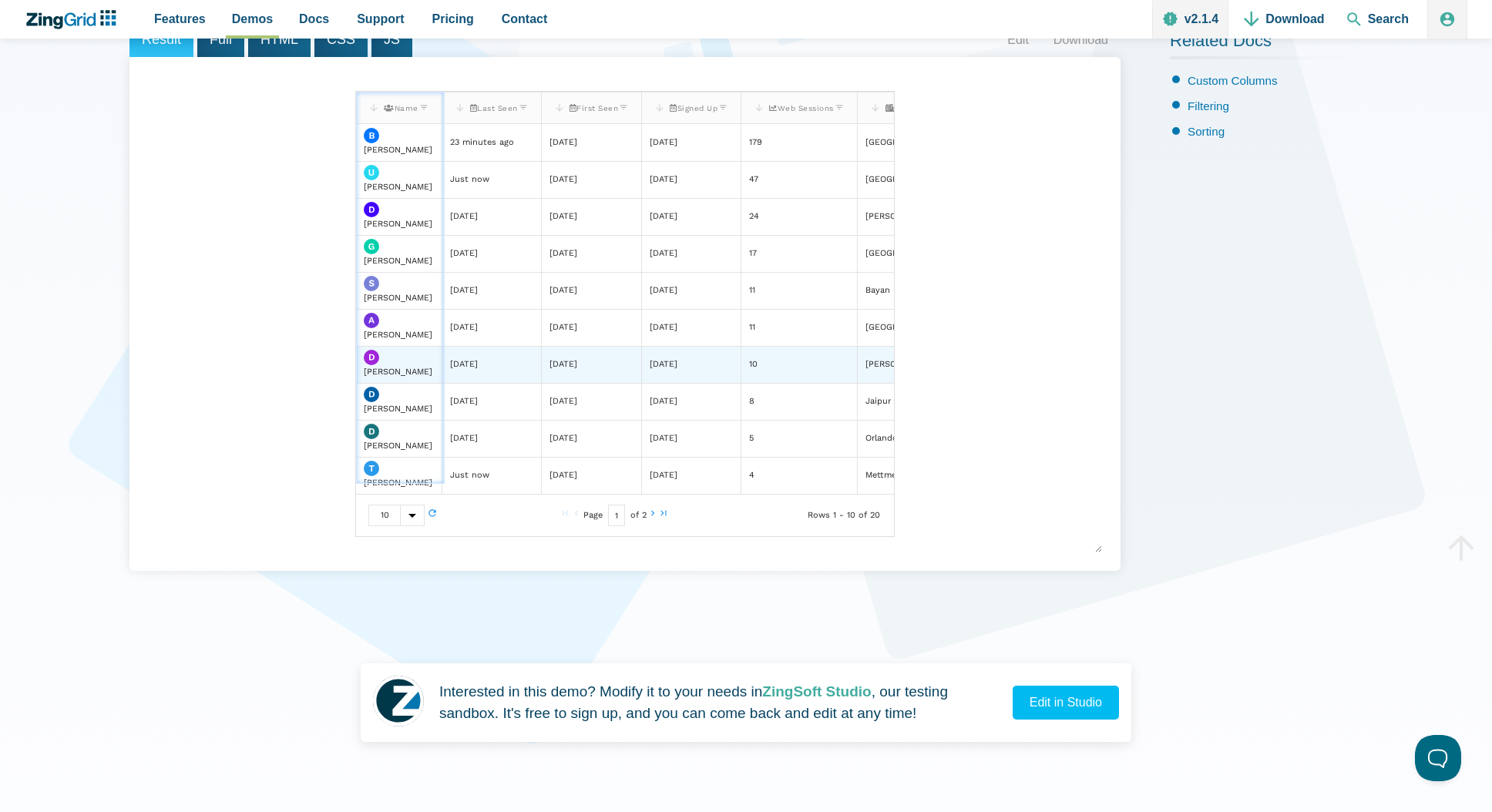
scroll to position [231, 0]
